Goal: Participate in discussion: Engage in conversation with other users on a specific topic

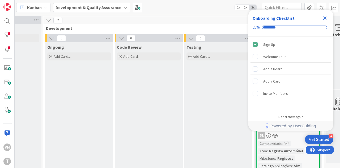
scroll to position [0, 274]
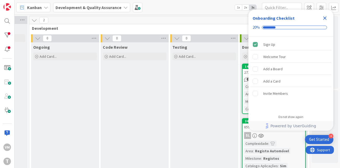
click at [326, 16] on icon "Close Checklist" at bounding box center [325, 18] width 6 height 6
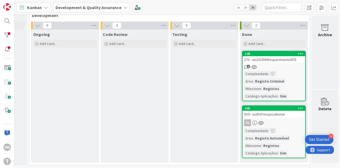
scroll to position [0, 0]
click at [277, 57] on div "273 - wsSICRIMRequerimentoMTE" at bounding box center [274, 59] width 63 height 7
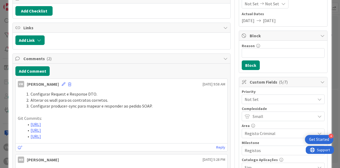
scroll to position [80, 0]
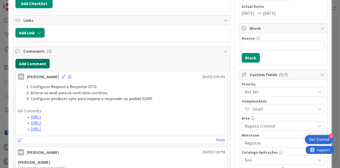
click at [31, 60] on button "Add Comment" at bounding box center [32, 64] width 34 height 10
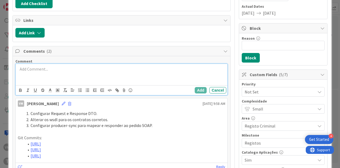
click at [122, 72] on div at bounding box center [122, 74] width 212 height 21
click at [95, 76] on p at bounding box center [122, 75] width 208 height 6
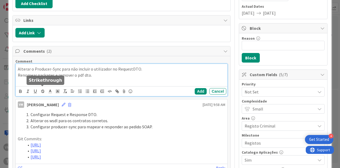
click at [41, 76] on p "Renomear packages e remover o pdf dto." at bounding box center [122, 75] width 208 height 6
click at [22, 81] on p at bounding box center [122, 81] width 208 height 6
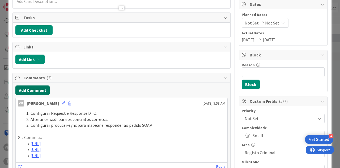
click at [44, 89] on button "Add Comment" at bounding box center [32, 90] width 34 height 10
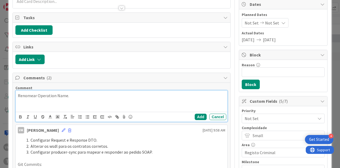
click at [88, 92] on p "Renomear Operation Name." at bounding box center [122, 95] width 208 height 6
click at [147, 99] on p "Renomear Operation Name." at bounding box center [122, 102] width 208 height 6
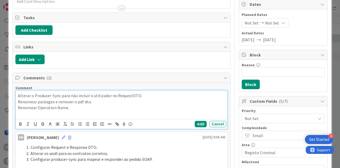
click at [30, 111] on p at bounding box center [122, 114] width 208 height 6
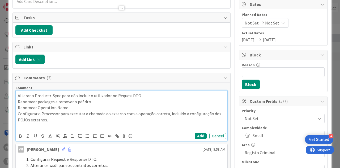
click at [45, 128] on div "Alterar o Producer-Sync para não incluir o utilizador no RequestDTO. Renomear p…" at bounding box center [122, 110] width 212 height 40
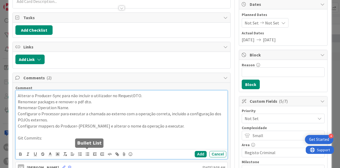
click at [85, 152] on icon "button" at bounding box center [87, 153] width 5 height 5
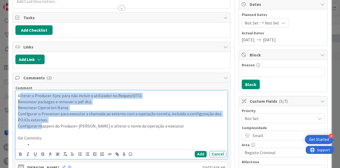
drag, startPoint x: 39, startPoint y: 125, endPoint x: 20, endPoint y: 78, distance: 50.5
click at [79, 154] on line "button" at bounding box center [80, 154] width 2 height 0
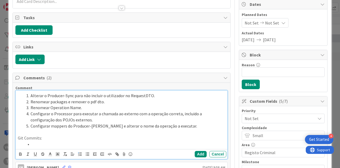
click at [34, 142] on li at bounding box center [124, 144] width 201 height 6
click at [98, 142] on li at bounding box center [124, 144] width 201 height 6
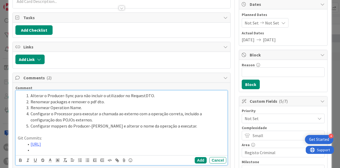
click at [75, 153] on li at bounding box center [124, 150] width 201 height 6
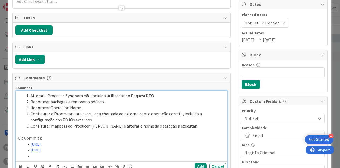
scroll to position [54, 0]
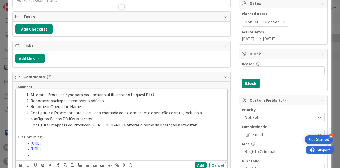
click at [79, 158] on li at bounding box center [124, 155] width 201 height 6
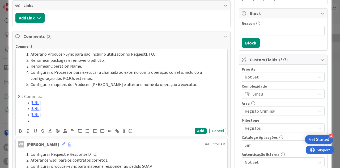
scroll to position [146, 0]
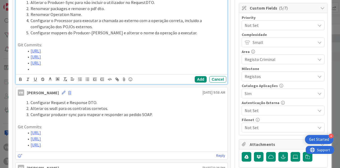
click at [79, 72] on li at bounding box center [124, 69] width 201 height 6
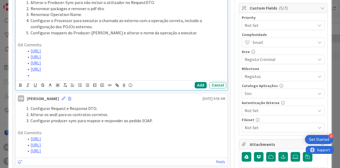
click at [42, 78] on li at bounding box center [124, 75] width 201 height 6
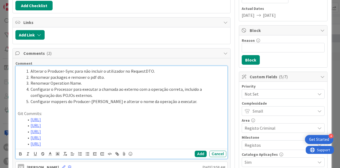
scroll to position [66, 0]
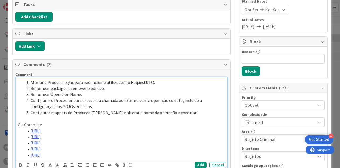
click at [189, 98] on li "Configurar o Processor para executar a chamada ao externo com a operação corret…" at bounding box center [124, 103] width 201 height 12
click at [0, 0] on lt-span "incluído" at bounding box center [0, 0] width 0 height 0
click at [165, 101] on li "Configurar o Processor para executar a chamada ao externo com a operação corret…" at bounding box center [124, 103] width 201 height 12
click at [90, 86] on li "Renomear packages e remover o pdf dto." at bounding box center [124, 88] width 201 height 6
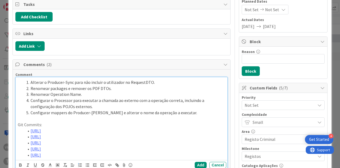
click at [43, 88] on li "Renomear packages e remover os PDF DTOs." at bounding box center [124, 88] width 201 height 6
click at [148, 97] on li "Configurar o Processor para executar a chamada ao externo com a operação corret…" at bounding box center [124, 103] width 201 height 12
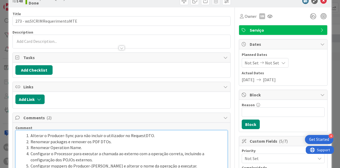
scroll to position [0, 0]
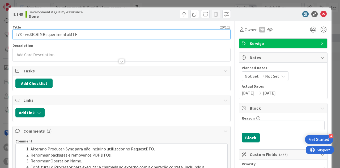
click at [16, 34] on input "273 - wsSICRIMRequerimentoMTE" at bounding box center [121, 34] width 218 height 10
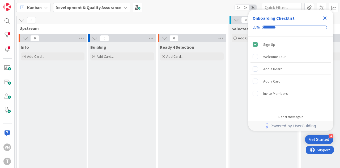
scroll to position [0, 274]
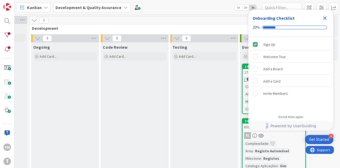
click at [324, 16] on icon "Close Checklist" at bounding box center [325, 18] width 6 height 6
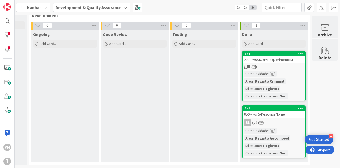
scroll to position [0, 0]
click at [282, 57] on div "273 - wsSICRIMRequerimentoMTE" at bounding box center [274, 59] width 63 height 7
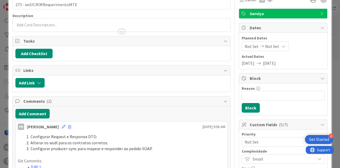
scroll to position [27, 0]
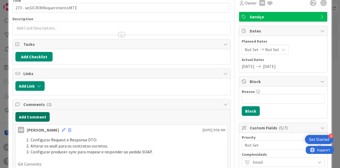
click at [42, 112] on button "Add Comment" at bounding box center [32, 117] width 34 height 10
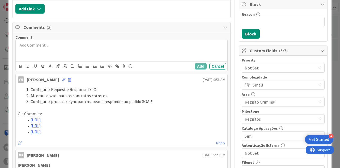
scroll to position [106, 0]
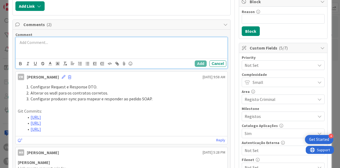
click at [46, 45] on div at bounding box center [122, 47] width 212 height 21
click at [86, 64] on line "button" at bounding box center [86, 64] width 0 height 0
click at [54, 37] on div at bounding box center [122, 47] width 212 height 21
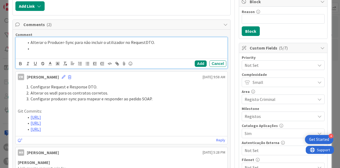
click at [104, 45] on li at bounding box center [124, 48] width 201 height 6
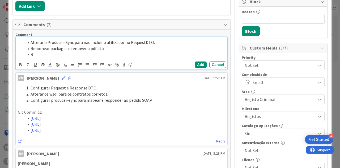
click at [48, 54] on li "R" at bounding box center [124, 54] width 201 height 6
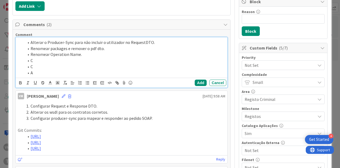
click at [44, 58] on li "C" at bounding box center [124, 60] width 201 height 6
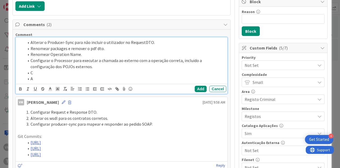
click at [49, 73] on li "C" at bounding box center [124, 73] width 201 height 6
click at [45, 76] on li "A" at bounding box center [124, 78] width 201 height 6
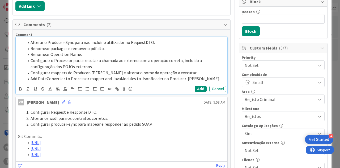
click at [35, 77] on li "Add DateConverter to Processor mapper and JavaModules to JsonReader no Producer…" at bounding box center [124, 78] width 201 height 6
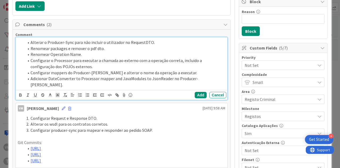
click at [77, 77] on li "Adicionar DateConverter to Processor mapper and JavaModules to JsonReader no Pr…" at bounding box center [124, 81] width 201 height 12
click at [109, 81] on li "Adicionar DateConverter ao mapper do Processor e JavaModules ao JsonMapper Read…" at bounding box center [124, 81] width 201 height 12
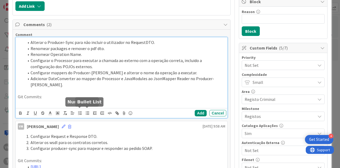
click at [86, 112] on icon "button" at bounding box center [87, 113] width 5 height 5
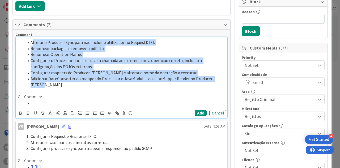
drag, startPoint x: 43, startPoint y: 82, endPoint x: 32, endPoint y: 38, distance: 45.8
click at [32, 39] on ol "Alterar o Producer-Sync para não incluir o utilizador no RequestDTO. Renomear p…" at bounding box center [122, 63] width 208 height 48
click at [81, 111] on icon "button" at bounding box center [80, 113] width 5 height 5
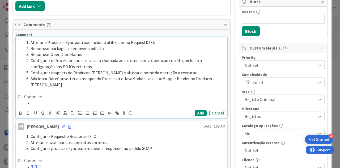
click at [55, 100] on li at bounding box center [124, 103] width 201 height 6
click at [77, 103] on li at bounding box center [124, 103] width 201 height 6
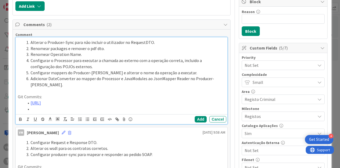
click at [94, 112] on li at bounding box center [124, 109] width 201 height 6
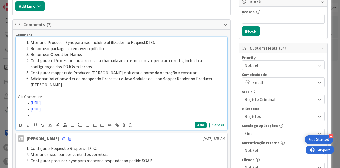
click at [36, 118] on li at bounding box center [124, 115] width 201 height 6
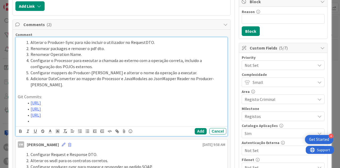
click at [38, 124] on li at bounding box center [124, 121] width 201 height 6
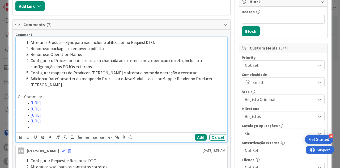
click at [54, 130] on li at bounding box center [124, 127] width 201 height 6
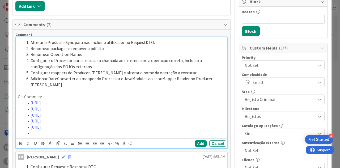
click at [56, 136] on li at bounding box center [124, 133] width 201 height 6
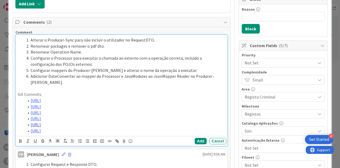
scroll to position [135, 0]
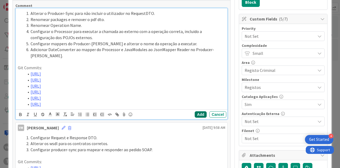
click at [195, 117] on button "Add" at bounding box center [201, 114] width 12 height 6
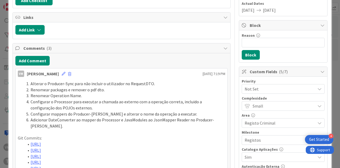
scroll to position [82, 0]
